Goal: Task Accomplishment & Management: Use online tool/utility

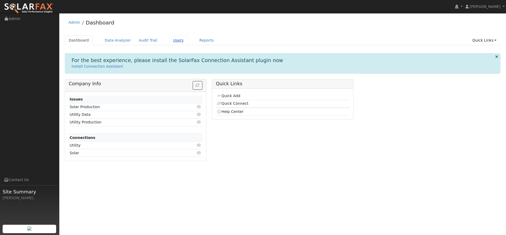
click at [169, 38] on link "Users" at bounding box center [178, 41] width 18 height 10
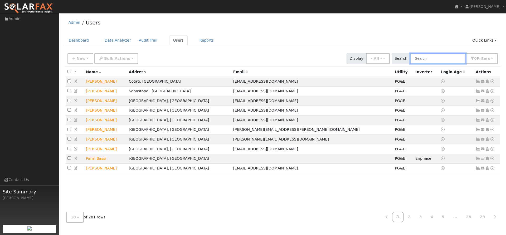
click at [431, 59] on input "text" at bounding box center [438, 58] width 56 height 11
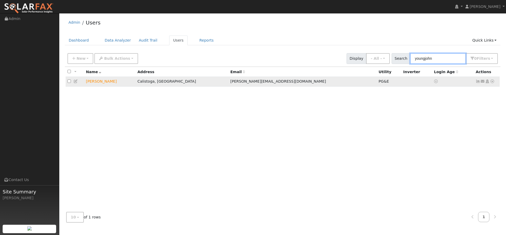
type input "youngjohn"
click at [96, 82] on td "[PERSON_NAME]" at bounding box center [109, 82] width 51 height 10
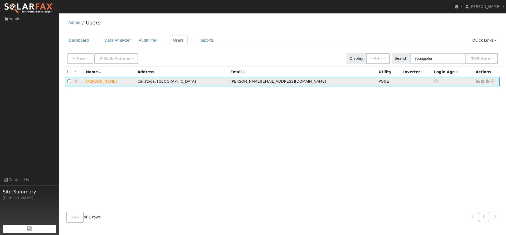
click at [102, 82] on td "[PERSON_NAME]" at bounding box center [109, 82] width 51 height 10
click at [493, 83] on icon at bounding box center [492, 82] width 5 height 4
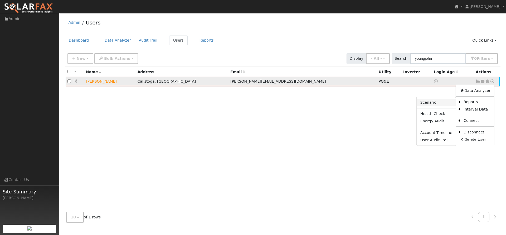
click at [441, 104] on link "Scenario" at bounding box center [435, 102] width 39 height 7
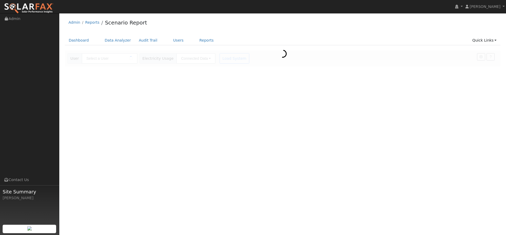
type input "[PERSON_NAME]"
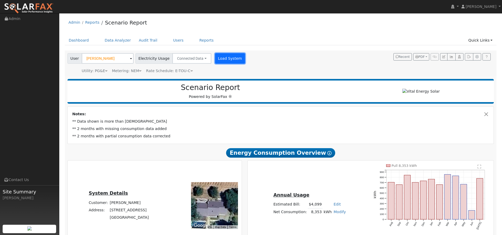
click at [222, 56] on button "Load System" at bounding box center [230, 58] width 30 height 11
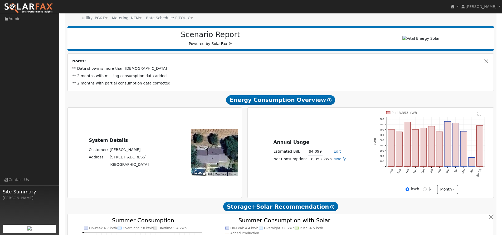
scroll to position [53, 0]
